Goal: Transaction & Acquisition: Purchase product/service

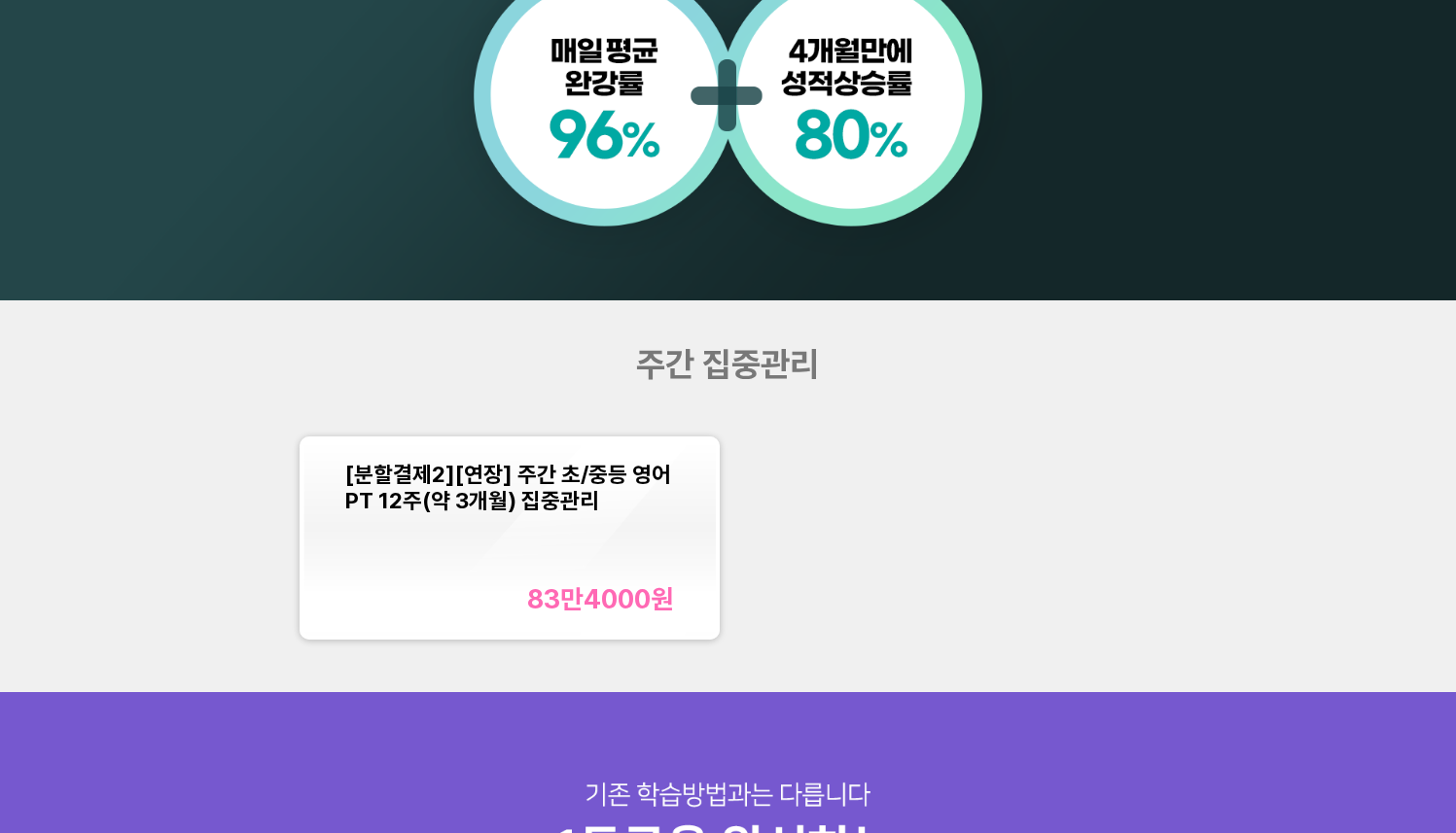
scroll to position [1546, 0]
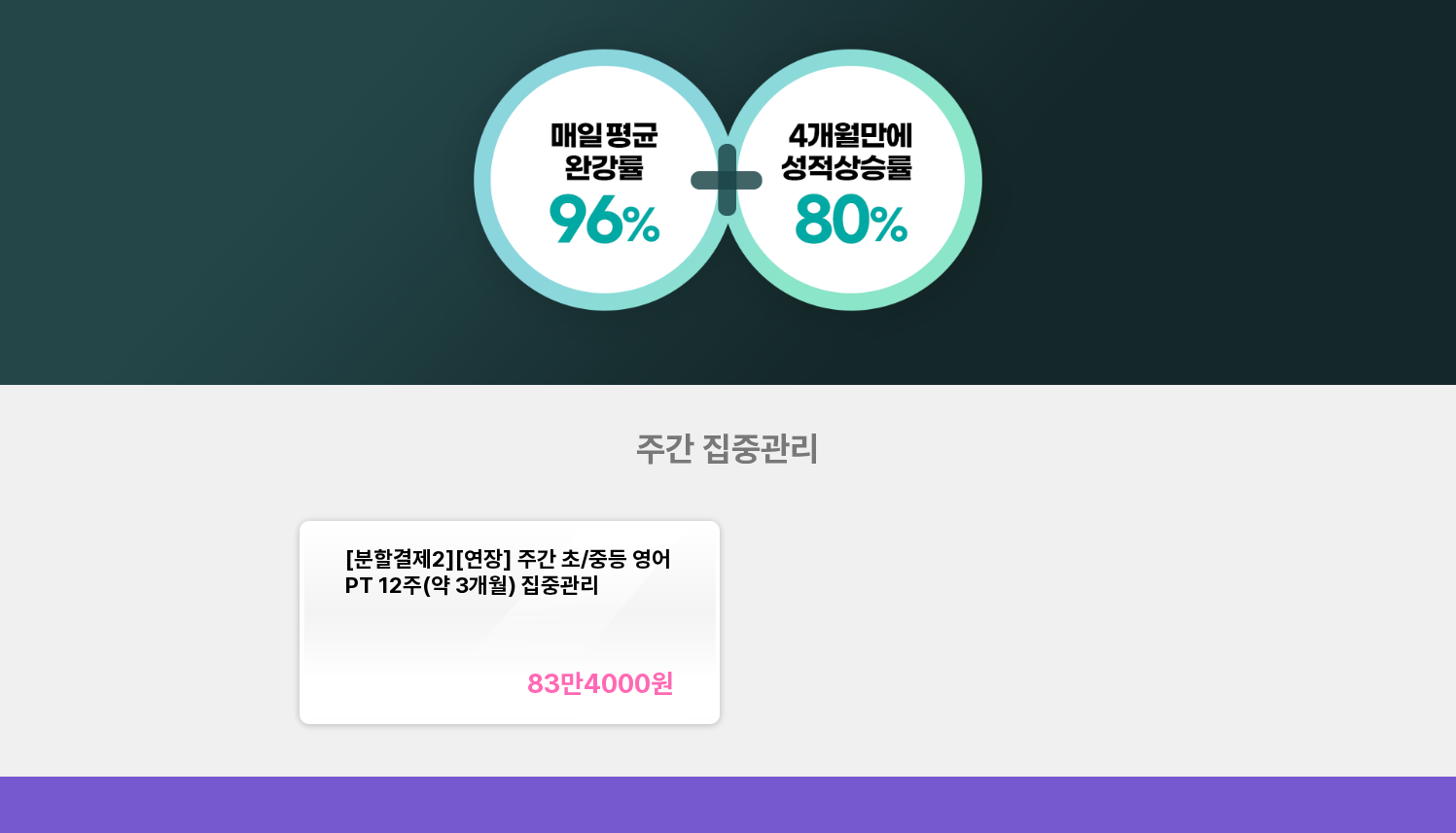
scroll to position [1962, 0]
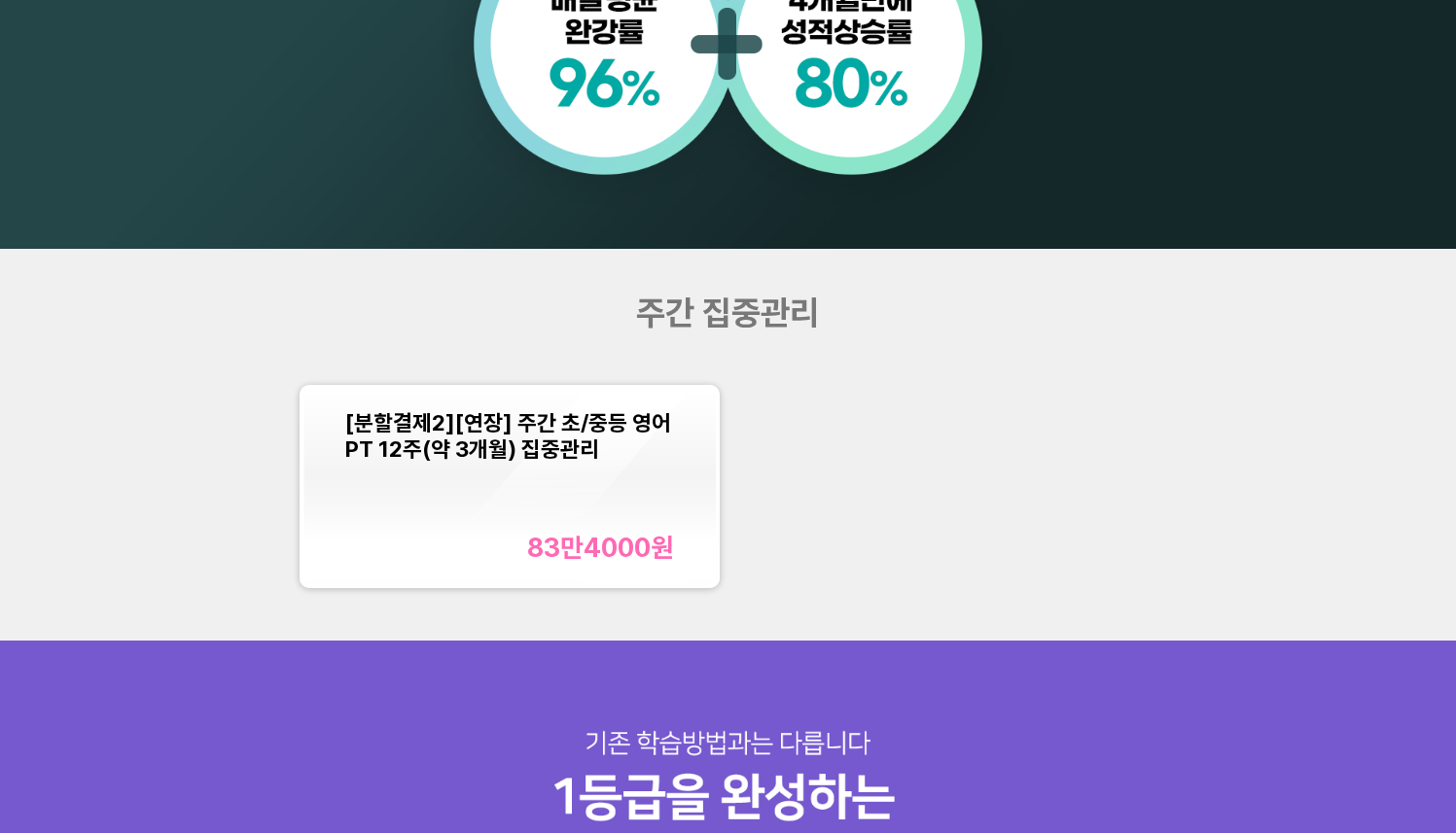
scroll to position [1699, 0]
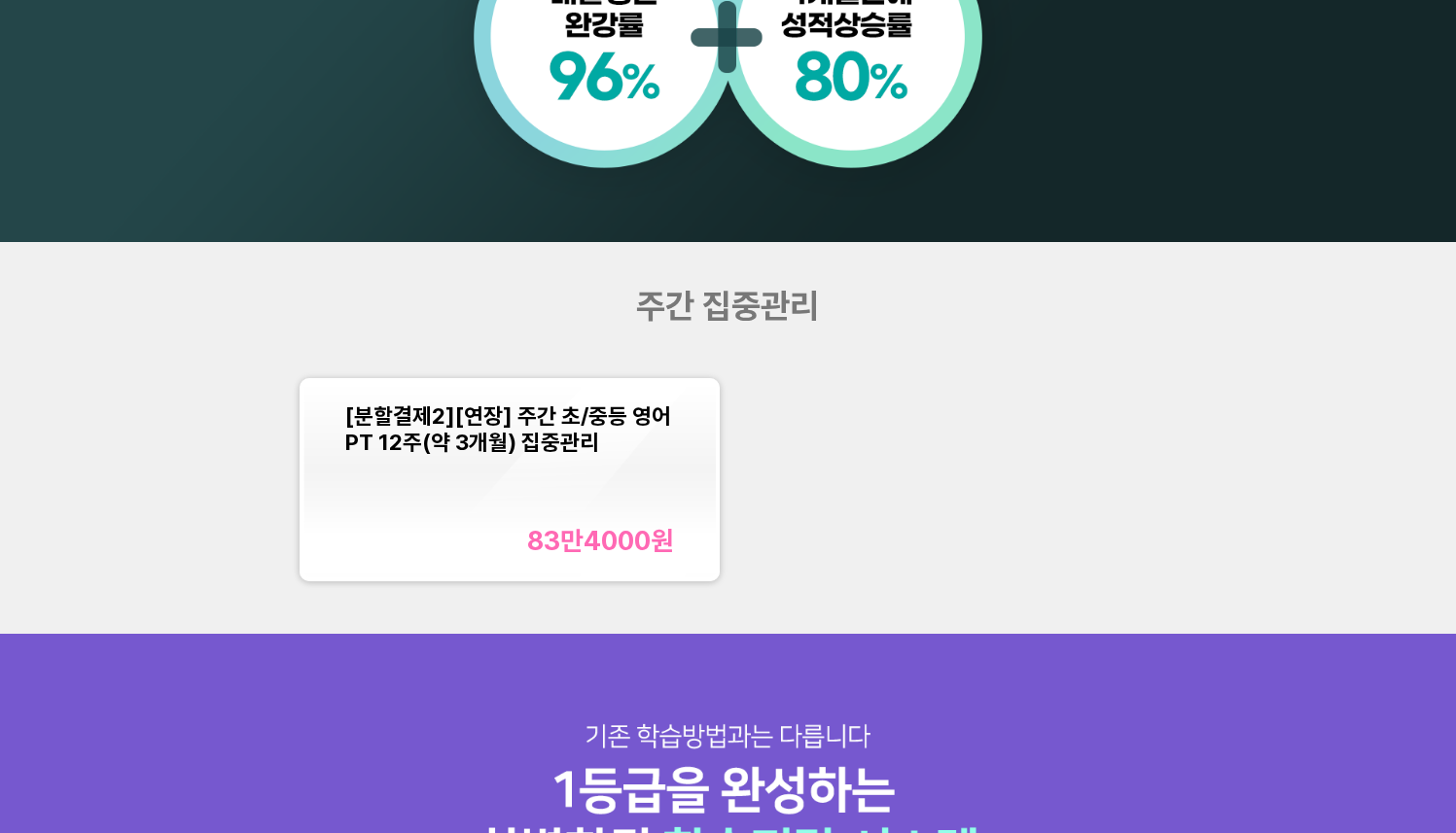
click at [871, 440] on div "[분할결제2][연장] 주간 초/중등 영어PT 12주(약 3개월) 집중관리 83만4000 원" at bounding box center [728, 480] width 874 height 221
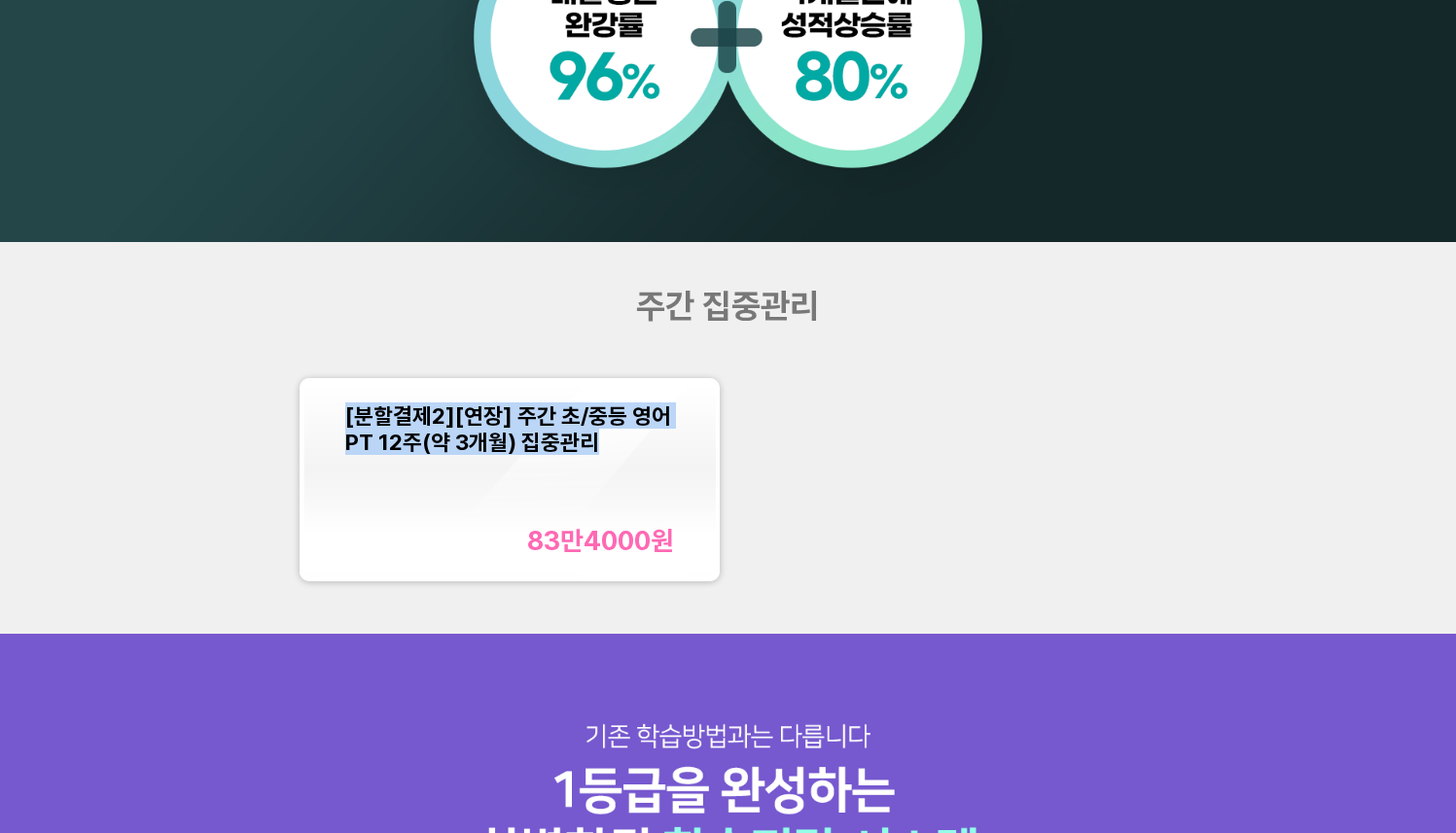
click at [873, 475] on div "주간 집중관리 [분할결제2][연장] 주간 초/중등 영어PT 12주(약 3개월) 집중관리 83만4000 원" at bounding box center [728, 437] width 1456 height 392
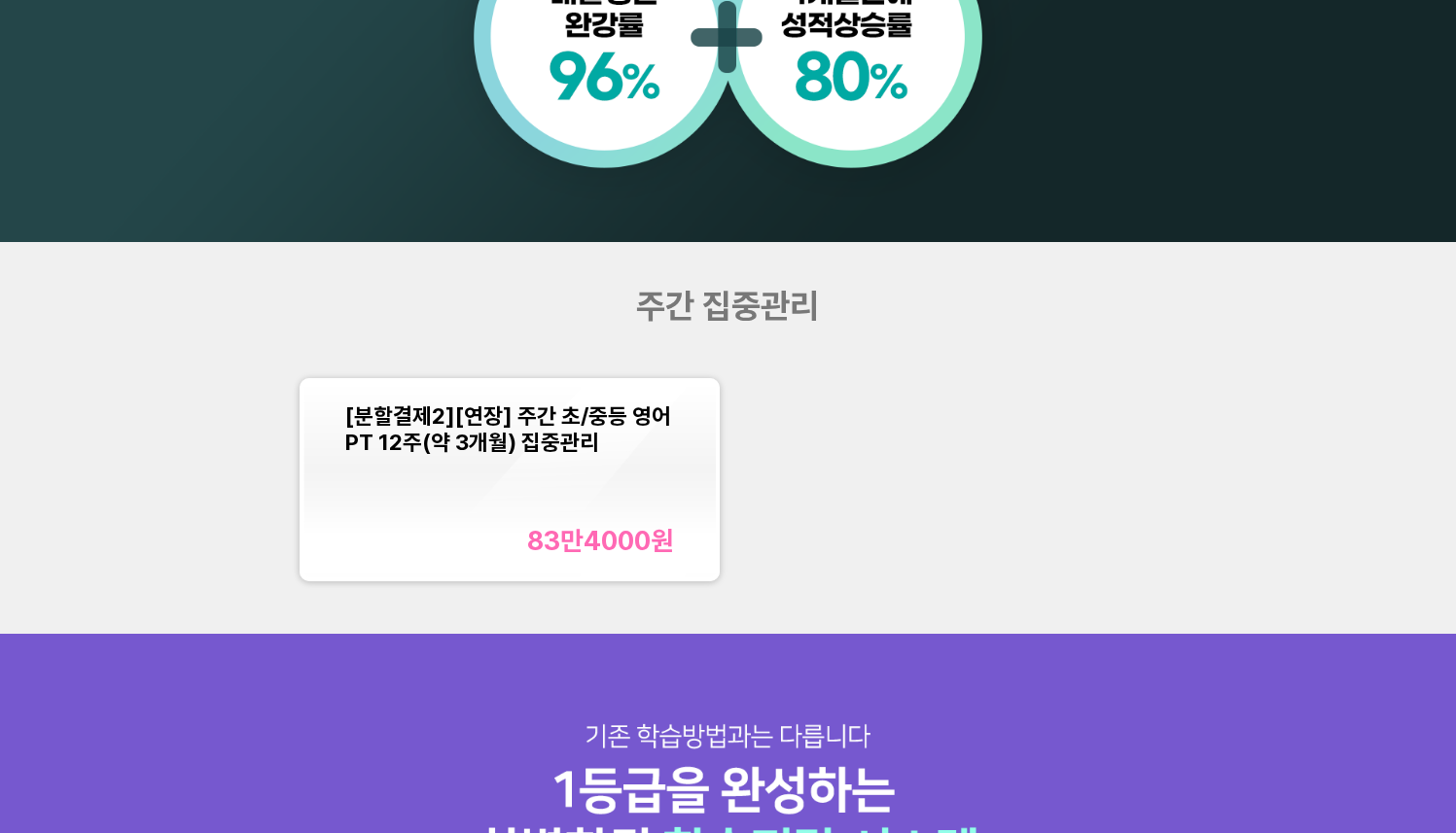
drag, startPoint x: 873, startPoint y: 475, endPoint x: 892, endPoint y: 368, distance: 108.7
click at [874, 475] on div "[분할결제2][연장] 주간 초/중등 영어PT 12주(약 3개월) 집중관리 83만4000 원" at bounding box center [728, 480] width 874 height 221
